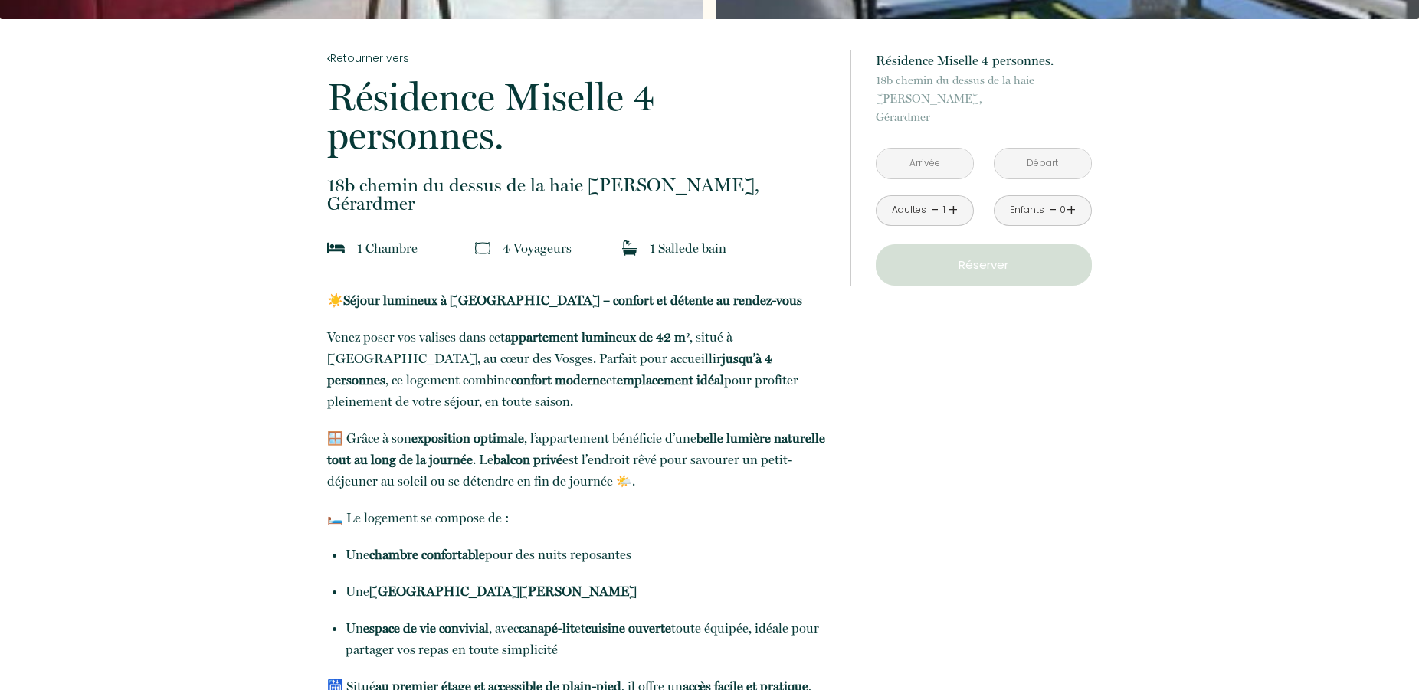
scroll to position [202, 0]
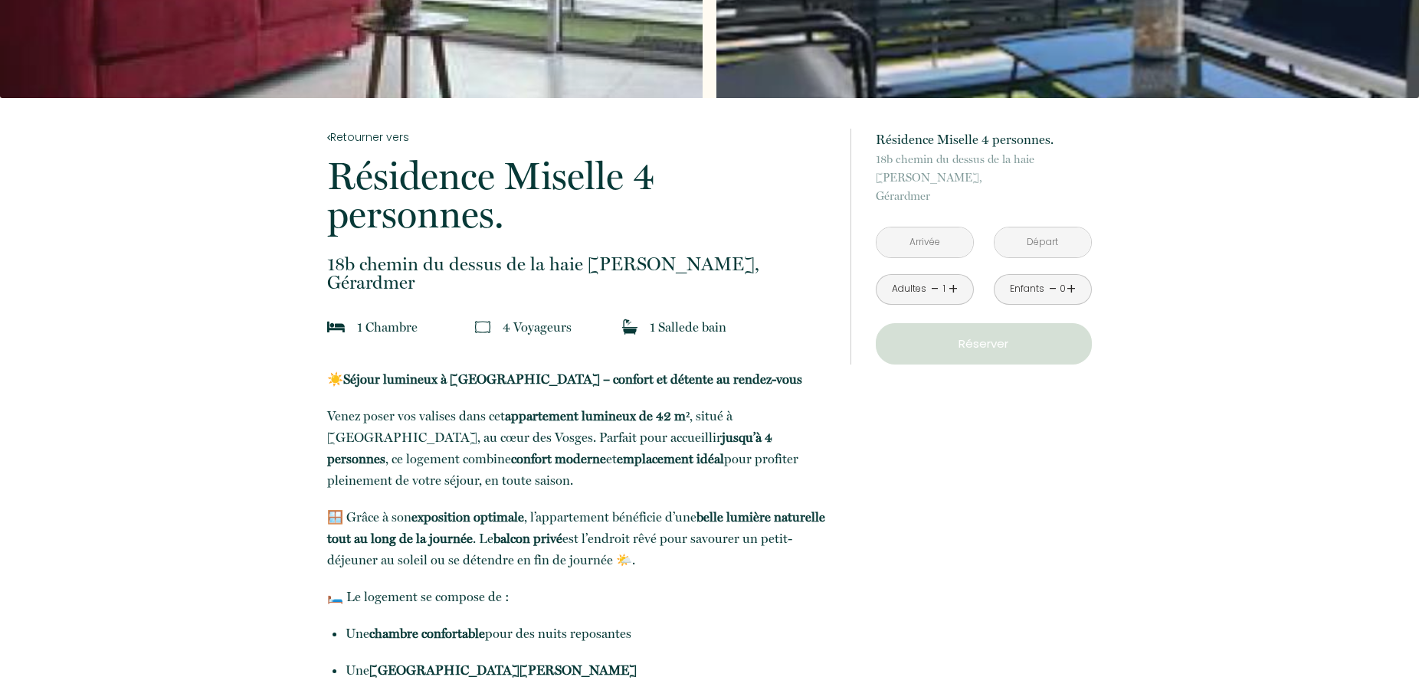
click at [921, 228] on input "text" at bounding box center [925, 243] width 97 height 30
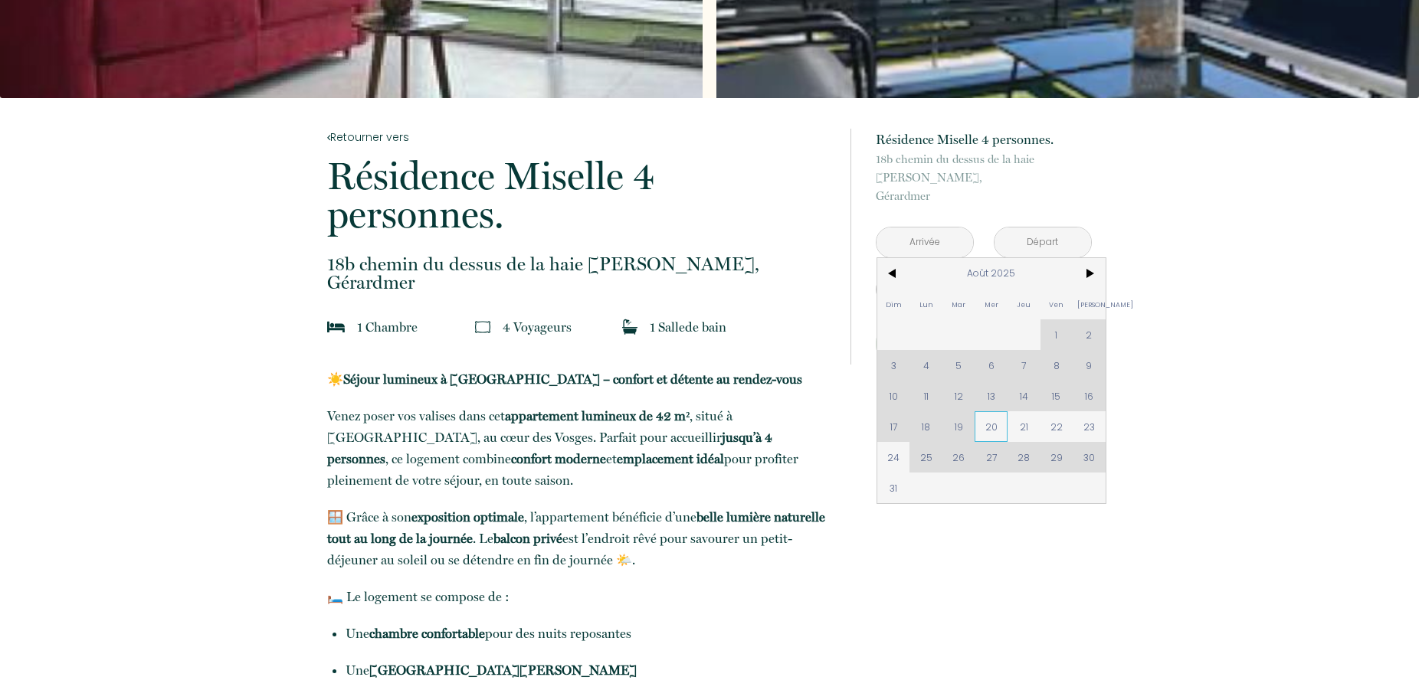
click at [992, 411] on span "20" at bounding box center [991, 426] width 33 height 31
type input "Mer 20 Août 2025"
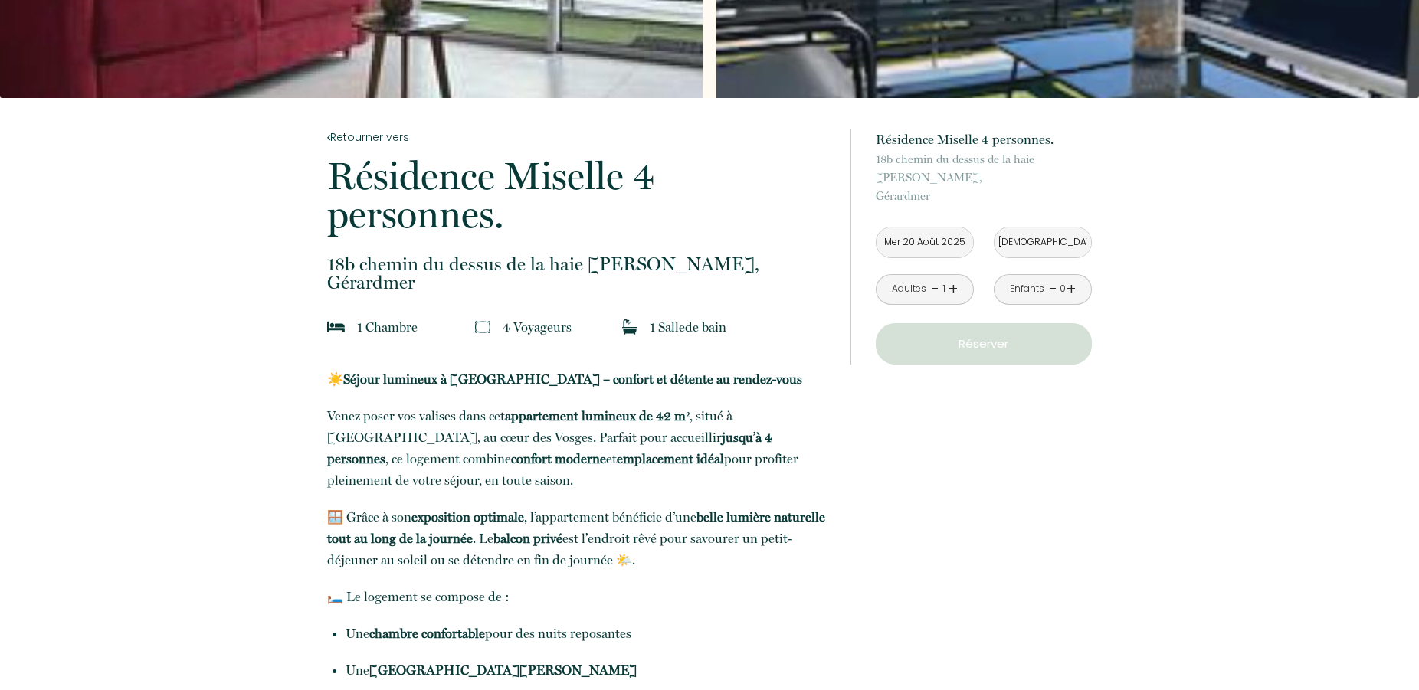
click at [1050, 228] on input "[DEMOGRAPHIC_DATA] 21 Août 2025" at bounding box center [1043, 243] width 97 height 30
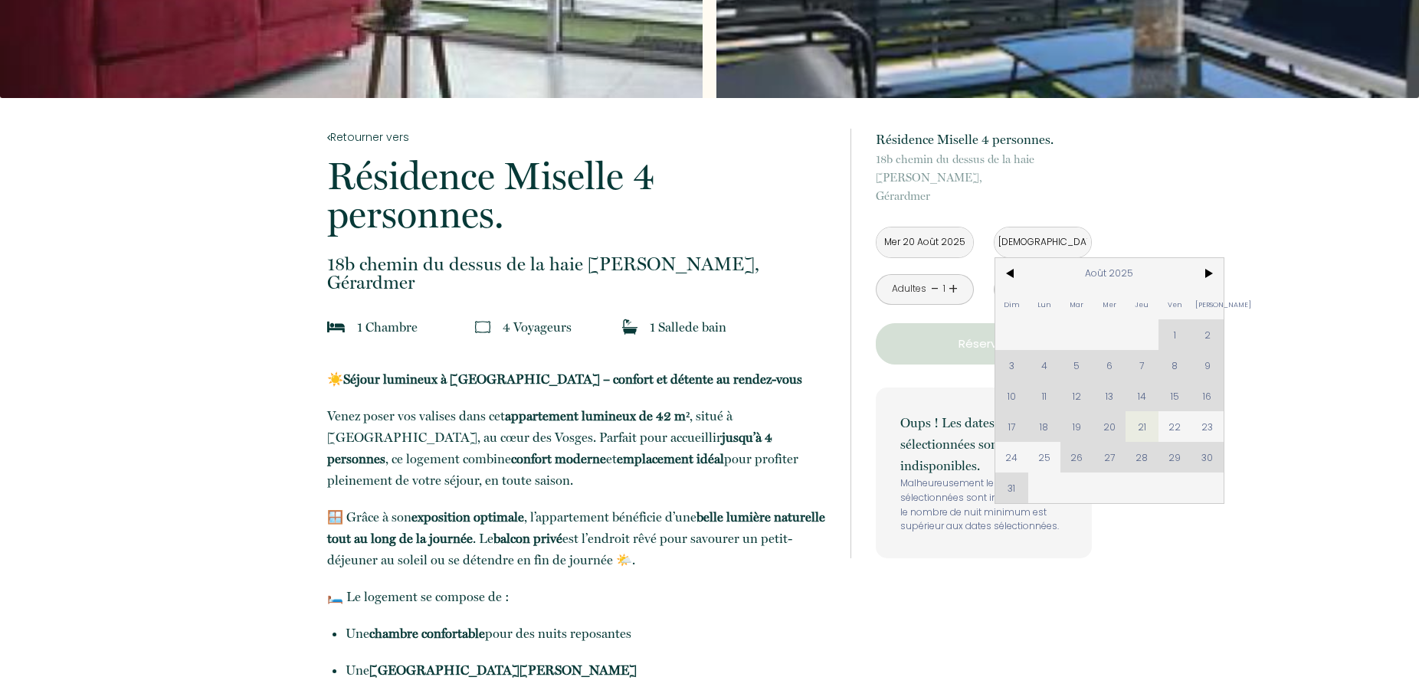
click at [1067, 228] on input "[DEMOGRAPHIC_DATA] 21 Août 2025" at bounding box center [1043, 243] width 97 height 30
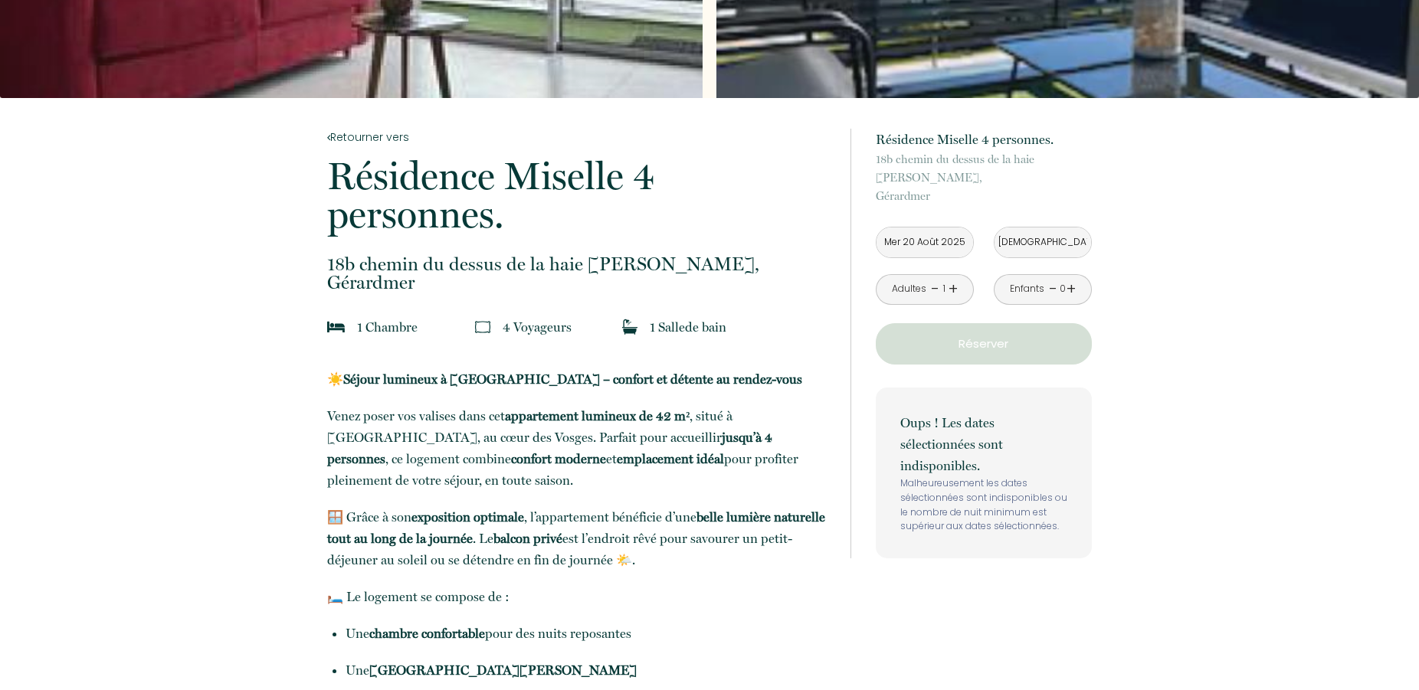
click at [1067, 228] on input "[DEMOGRAPHIC_DATA] 21 Août 2025" at bounding box center [1043, 243] width 97 height 30
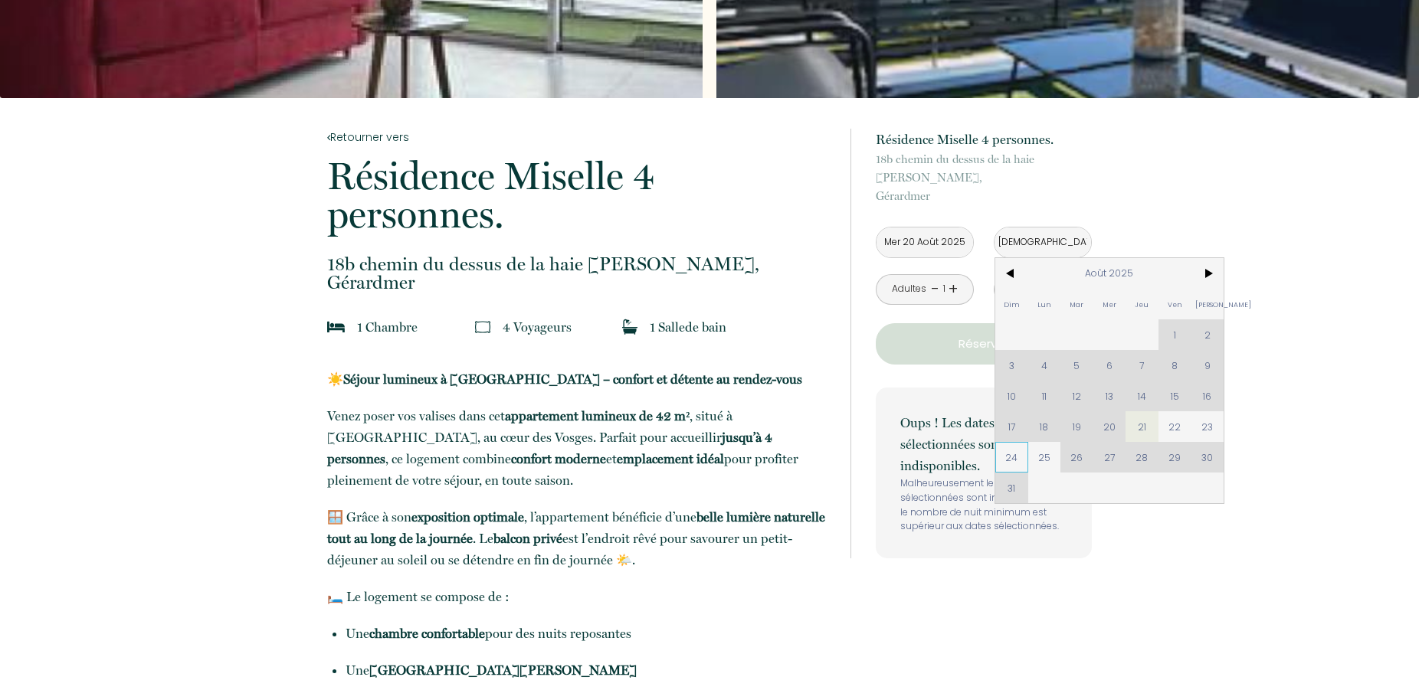
click at [1007, 444] on span "24" at bounding box center [1011, 457] width 33 height 31
type input "Dim 24 Août 2025"
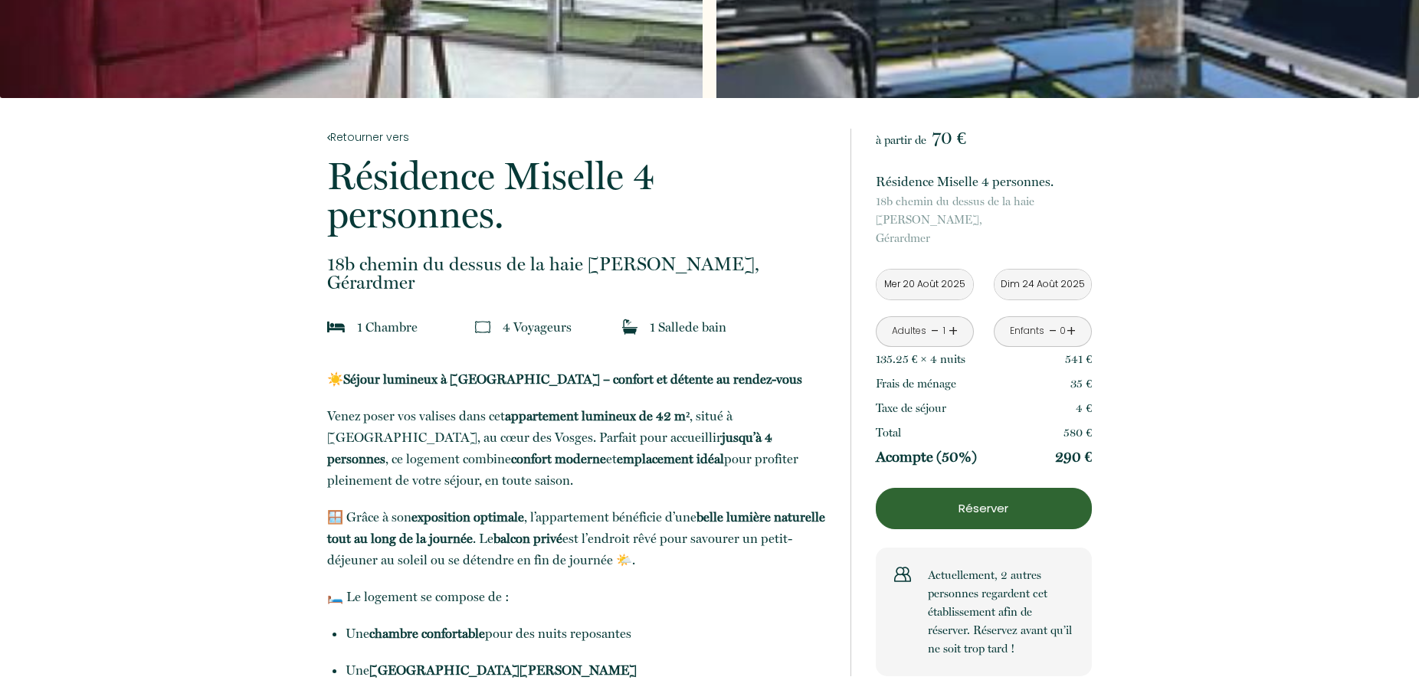
click at [958, 316] on div "Adultes - 1 +" at bounding box center [925, 331] width 98 height 31
click at [950, 320] on link "+" at bounding box center [953, 332] width 9 height 24
click at [1067, 320] on link "+" at bounding box center [1071, 332] width 9 height 24
click at [923, 270] on input "Mer 20 Août 2025" at bounding box center [925, 285] width 97 height 30
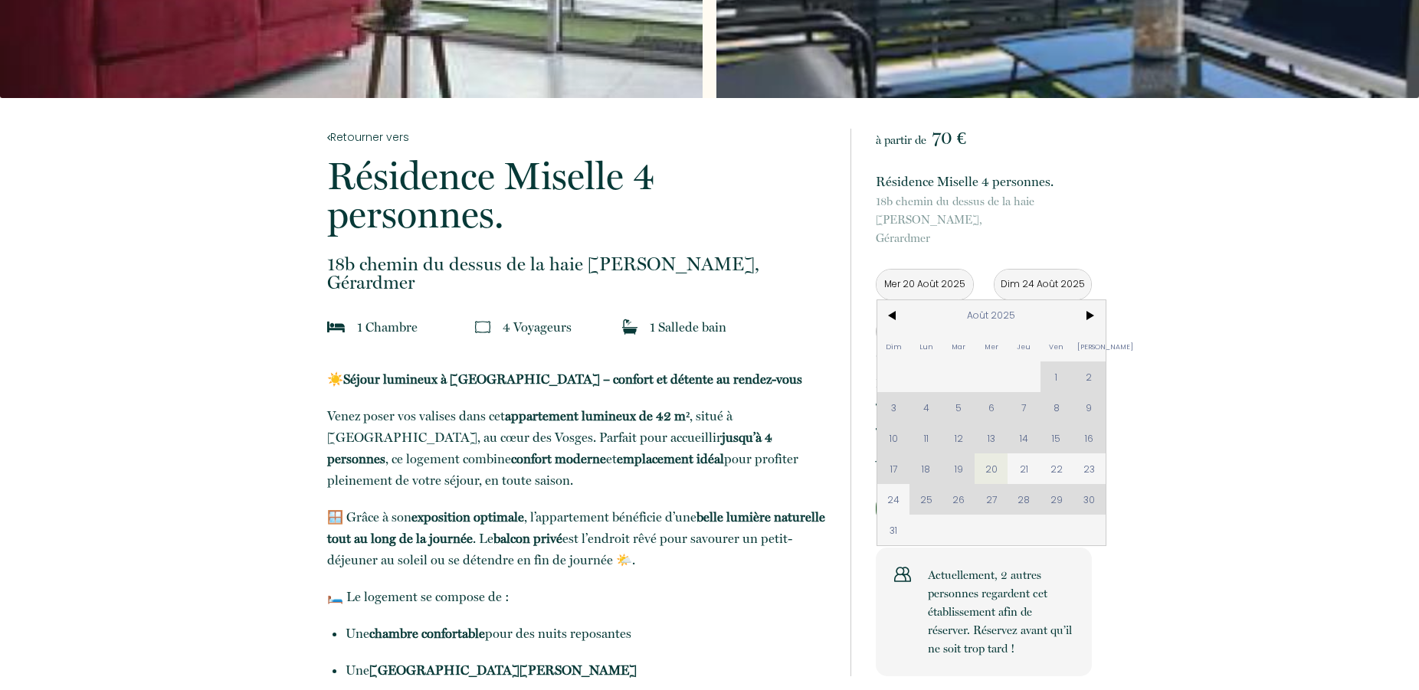
click at [920, 451] on div "Dim Lun Mar Mer Jeu Ven Sam 1 2 3 4 5 6 7 8 9 10 11 12 13 14 15 16 17 18 19 20 …" at bounding box center [991, 422] width 228 height 245
click at [993, 454] on span "20" at bounding box center [991, 469] width 33 height 31
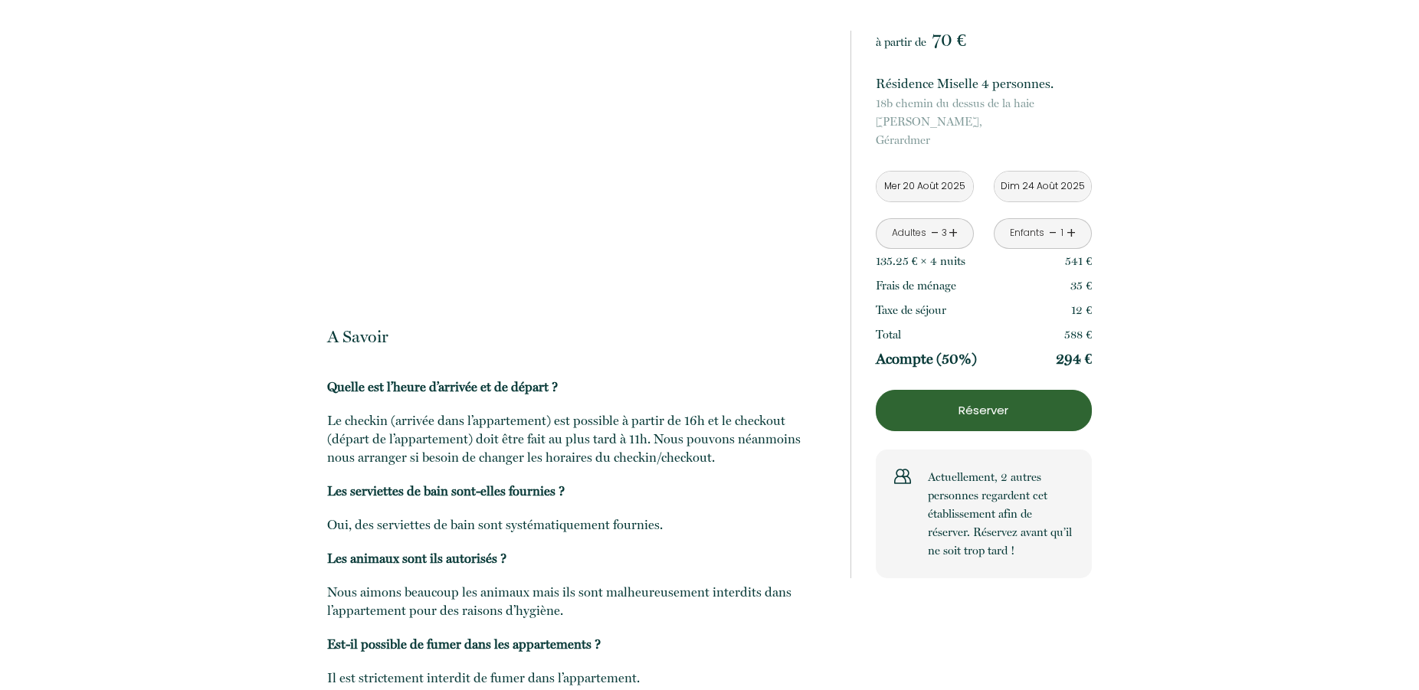
scroll to position [2234, 0]
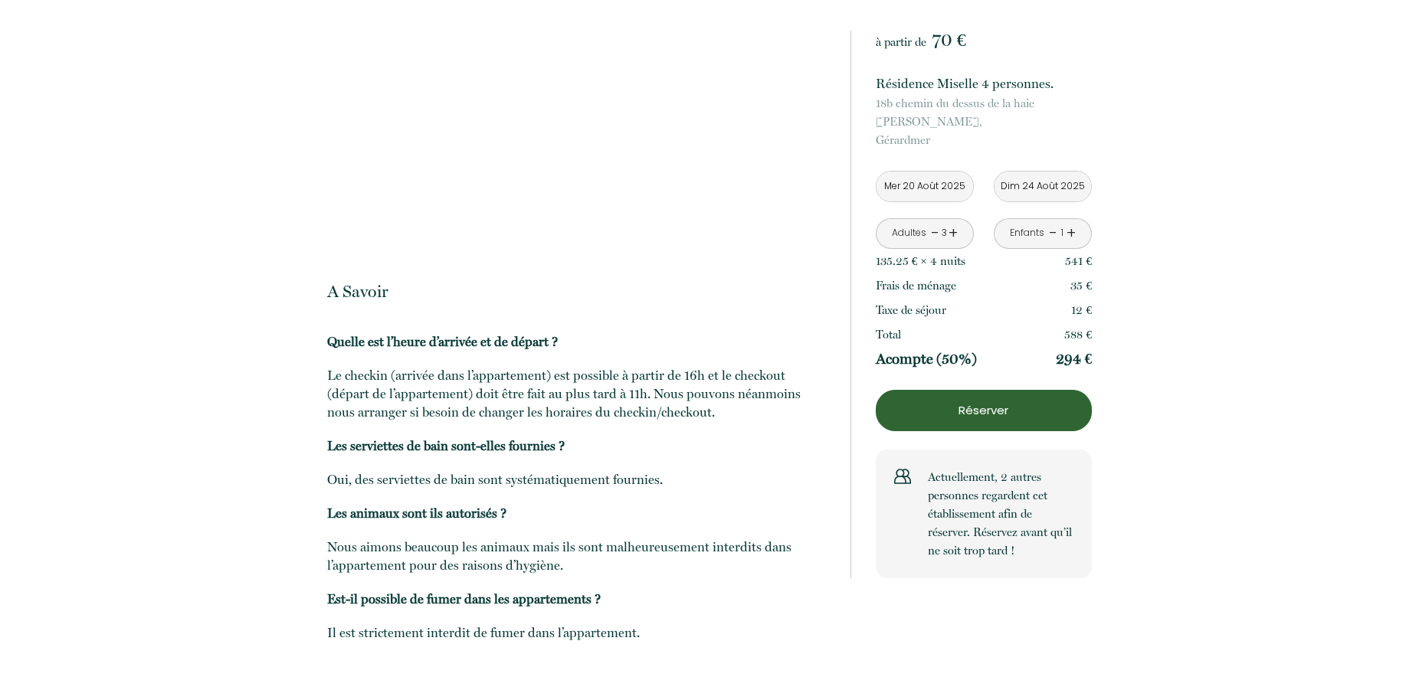
click at [986, 408] on button "Réserver" at bounding box center [984, 410] width 216 height 41
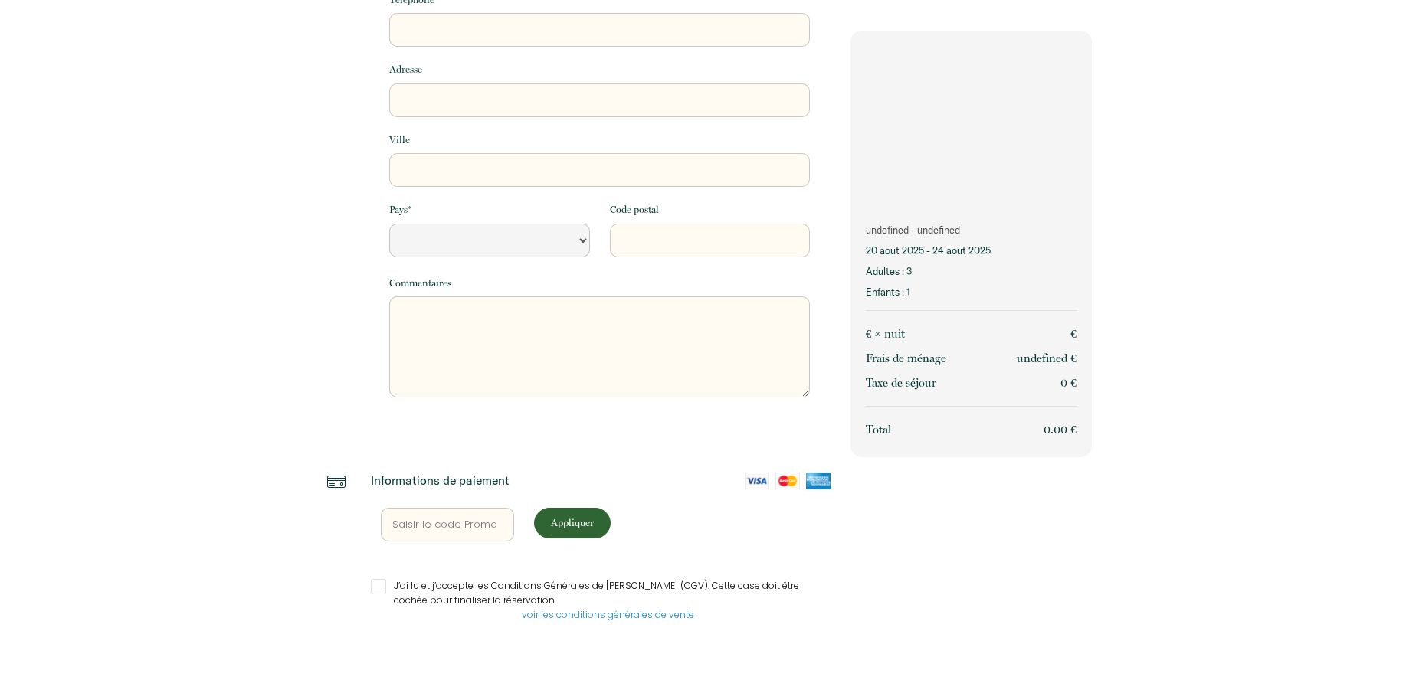
scroll to position [234, 0]
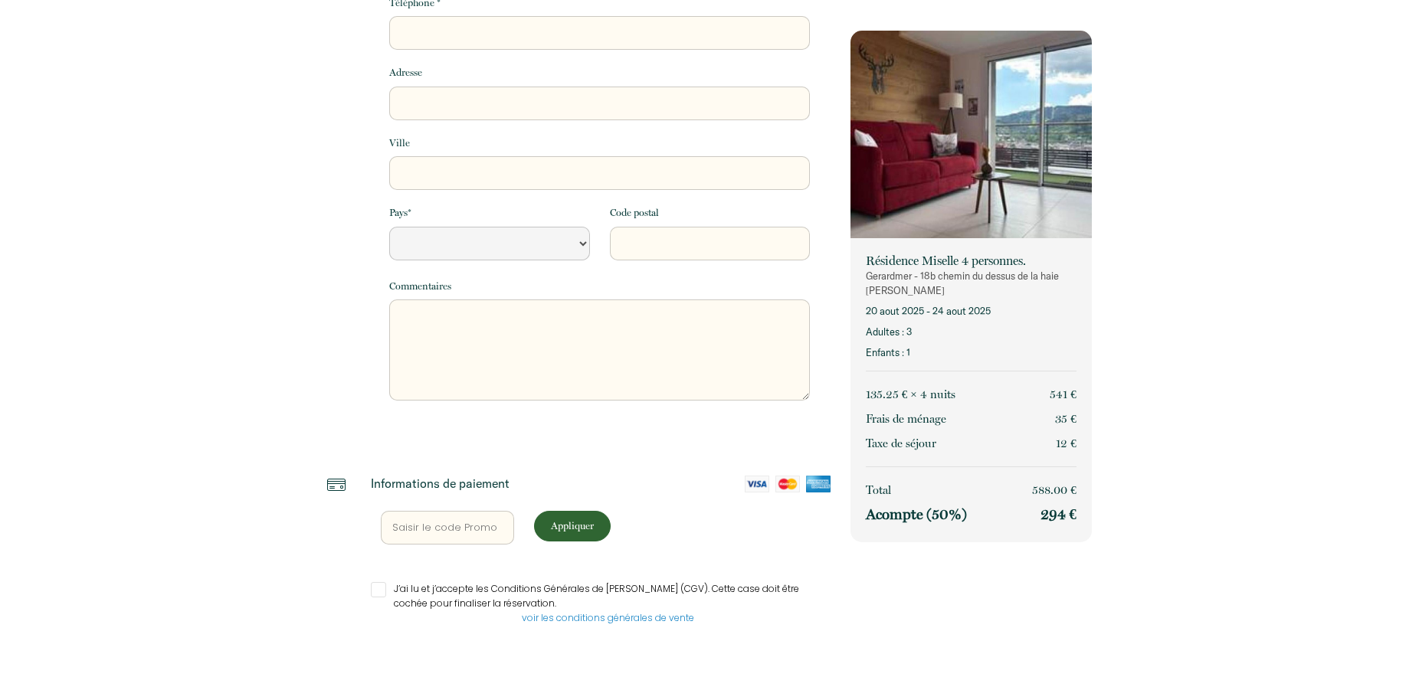
select select "Default select example"
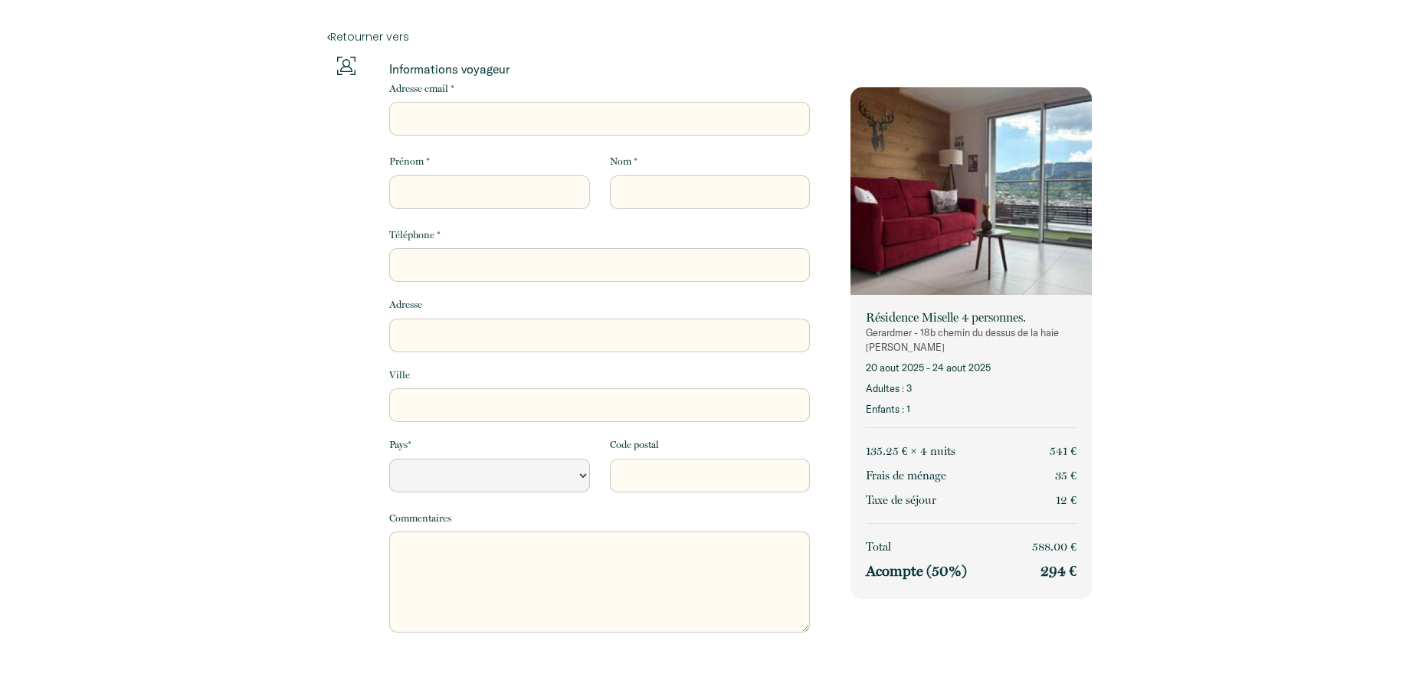
scroll to position [0, 0]
